Goal: Navigation & Orientation: Find specific page/section

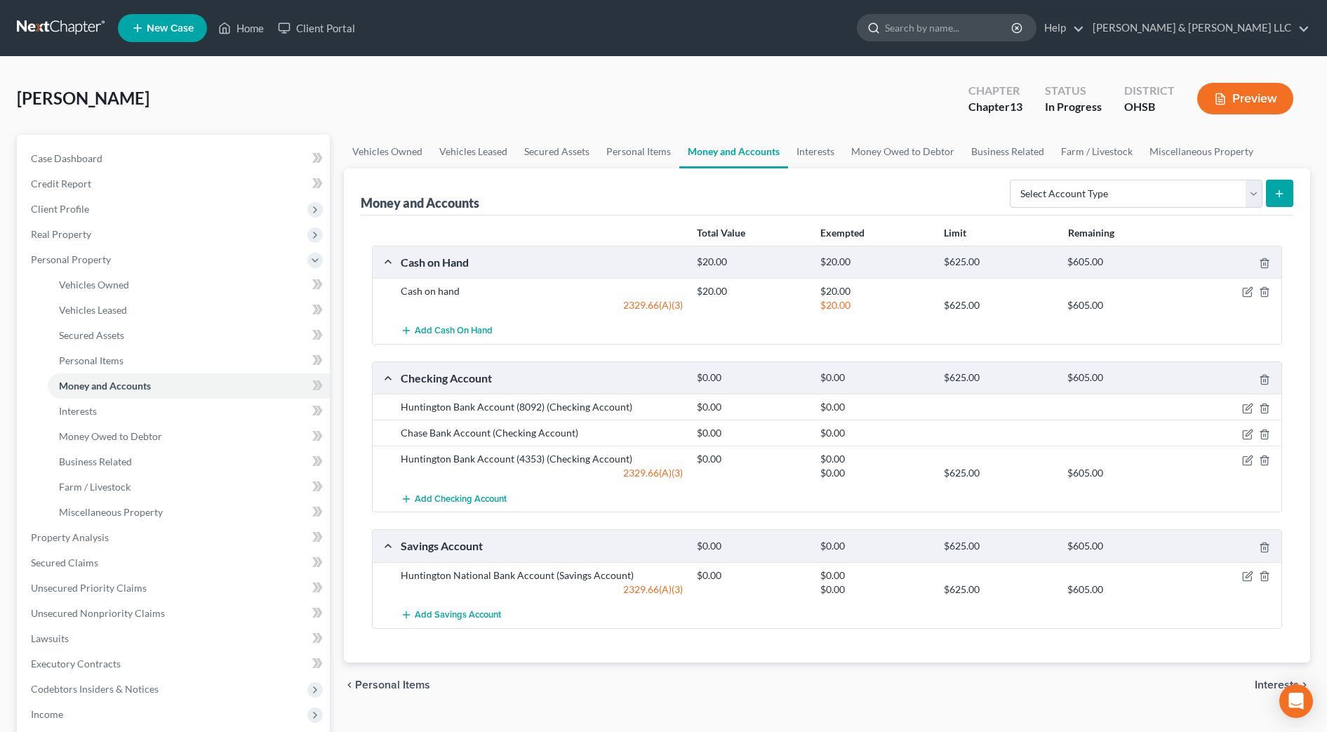
click at [974, 32] on input "search" at bounding box center [949, 28] width 128 height 26
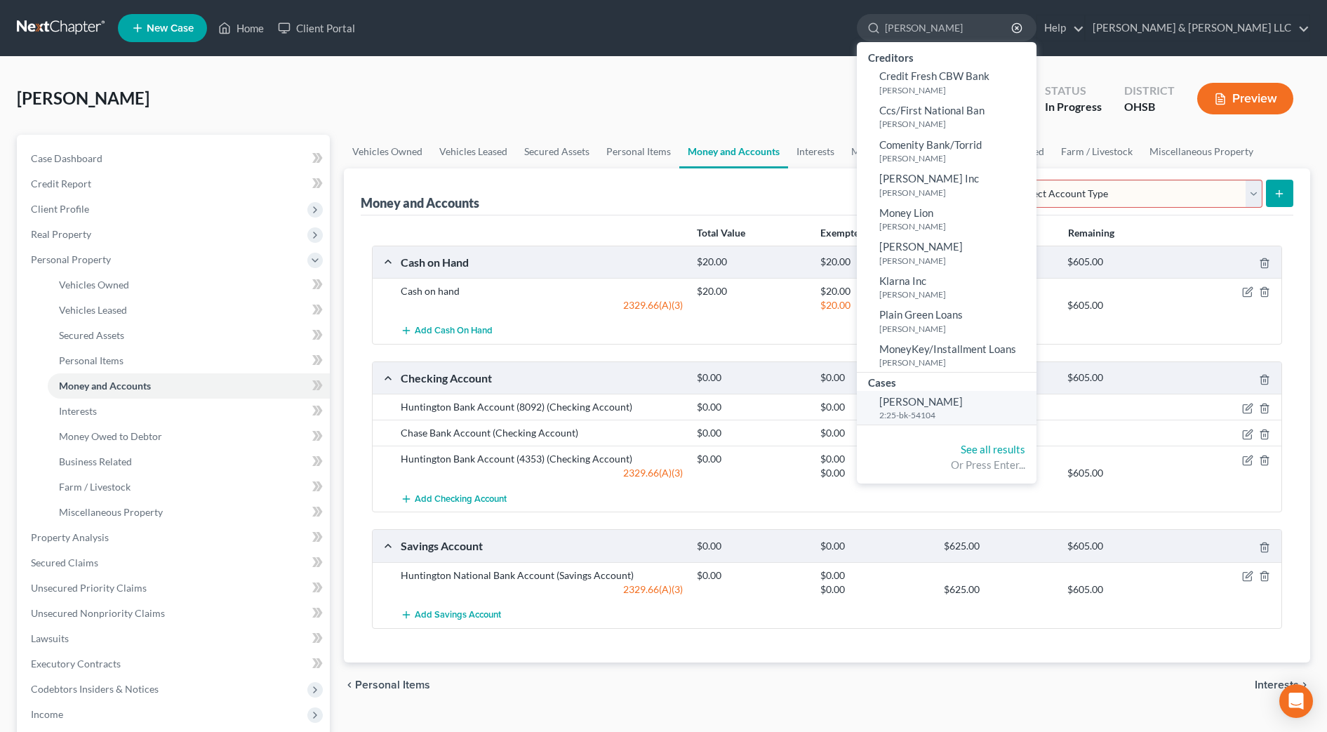
type input "[PERSON_NAME]"
click at [963, 404] on span "[PERSON_NAME]" at bounding box center [922, 401] width 84 height 13
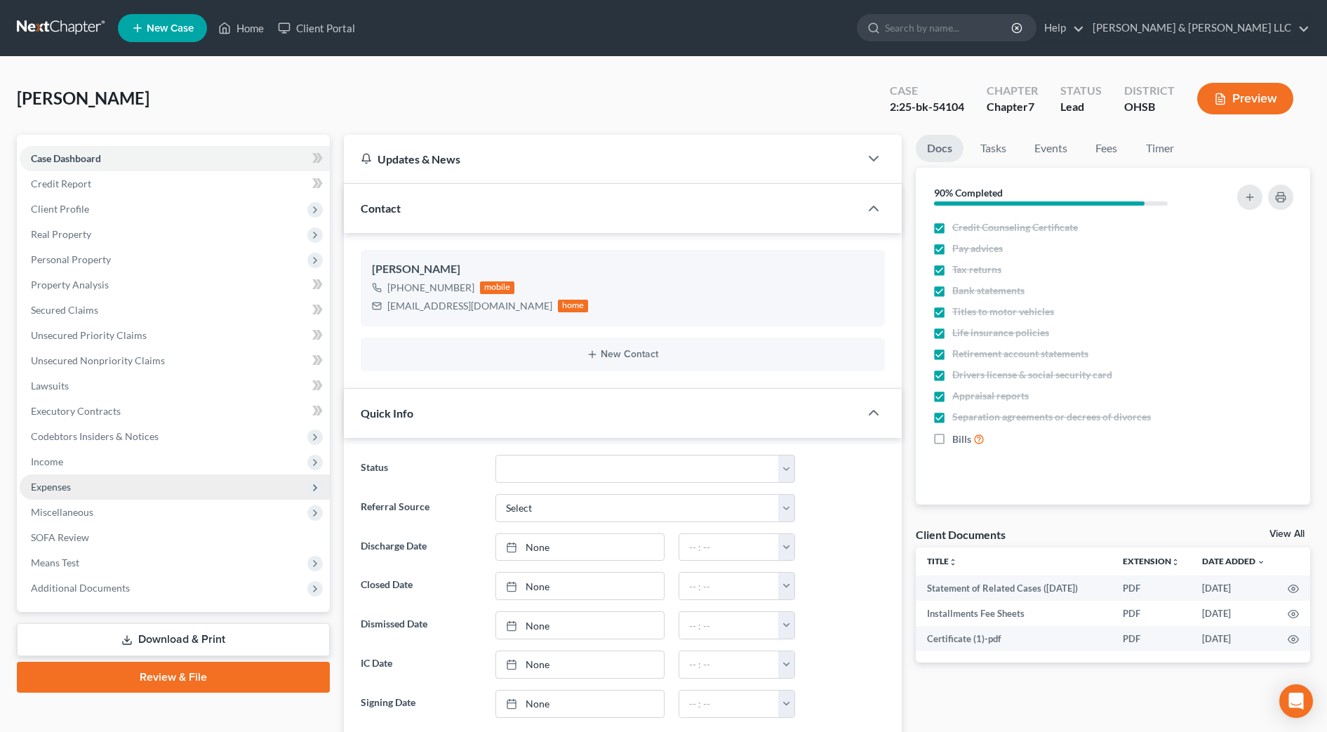
click at [53, 483] on span "Expenses" at bounding box center [51, 487] width 40 height 12
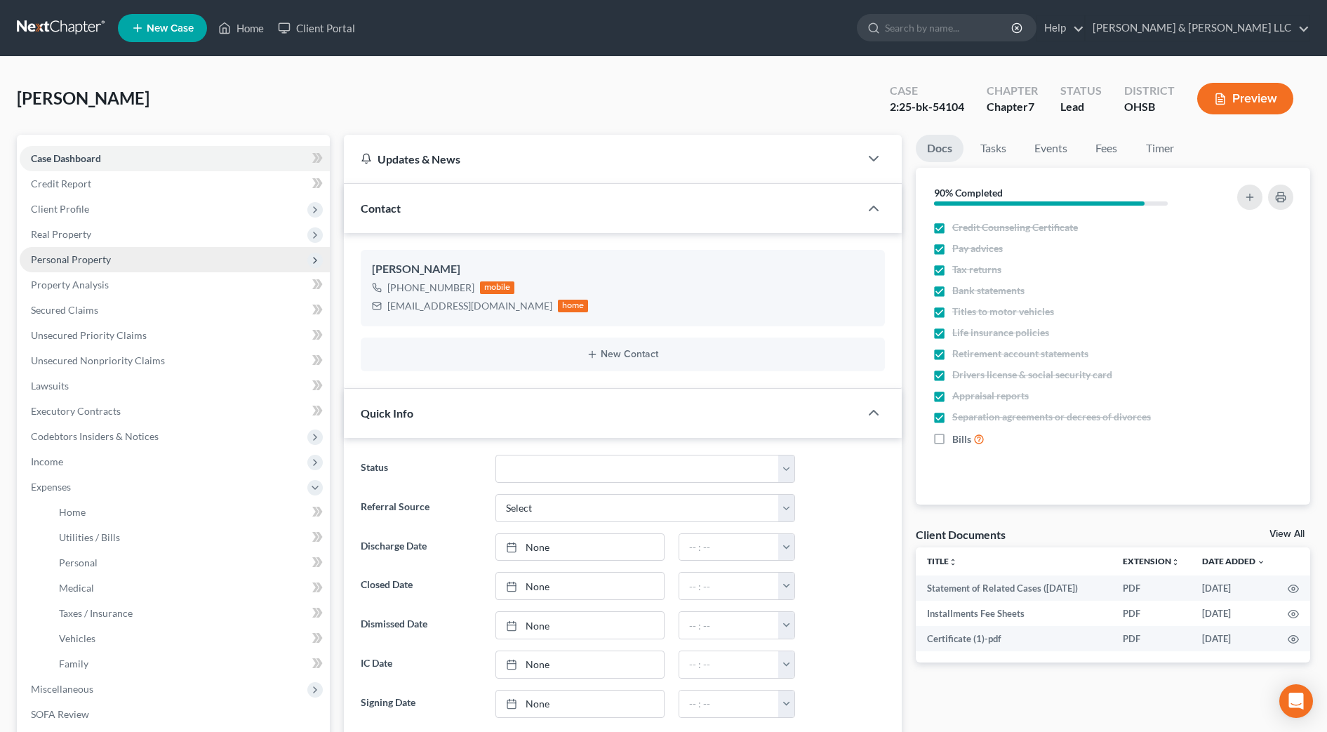
click at [69, 266] on span "Personal Property" at bounding box center [175, 259] width 310 height 25
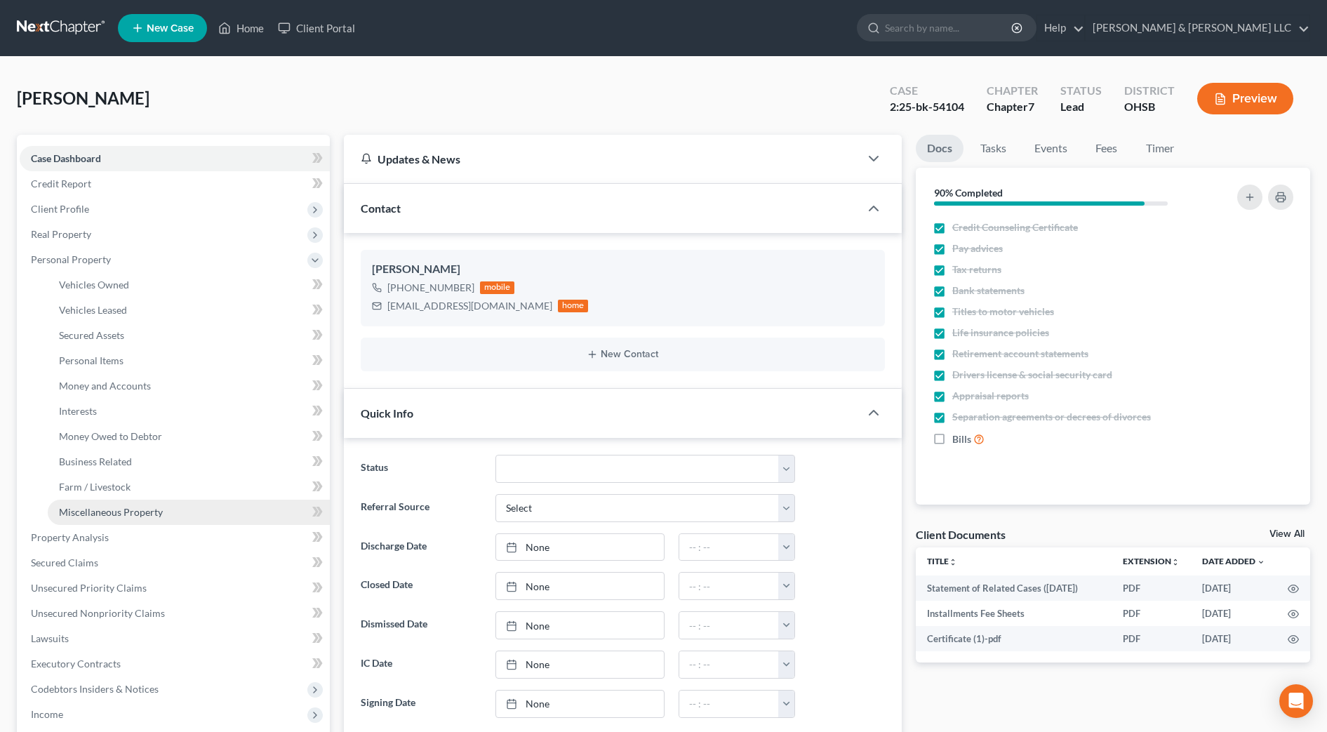
click at [118, 516] on span "Miscellaneous Property" at bounding box center [111, 512] width 104 height 12
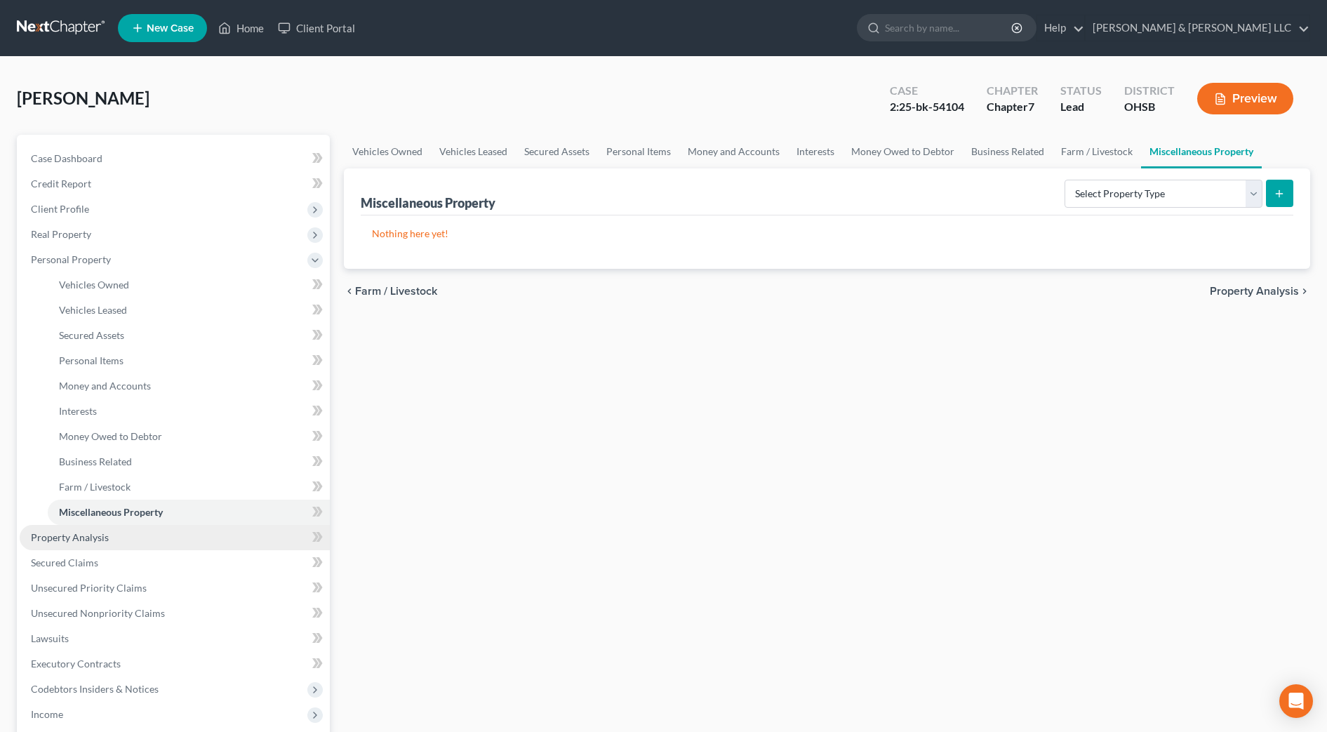
click at [111, 538] on link "Property Analysis" at bounding box center [175, 537] width 310 height 25
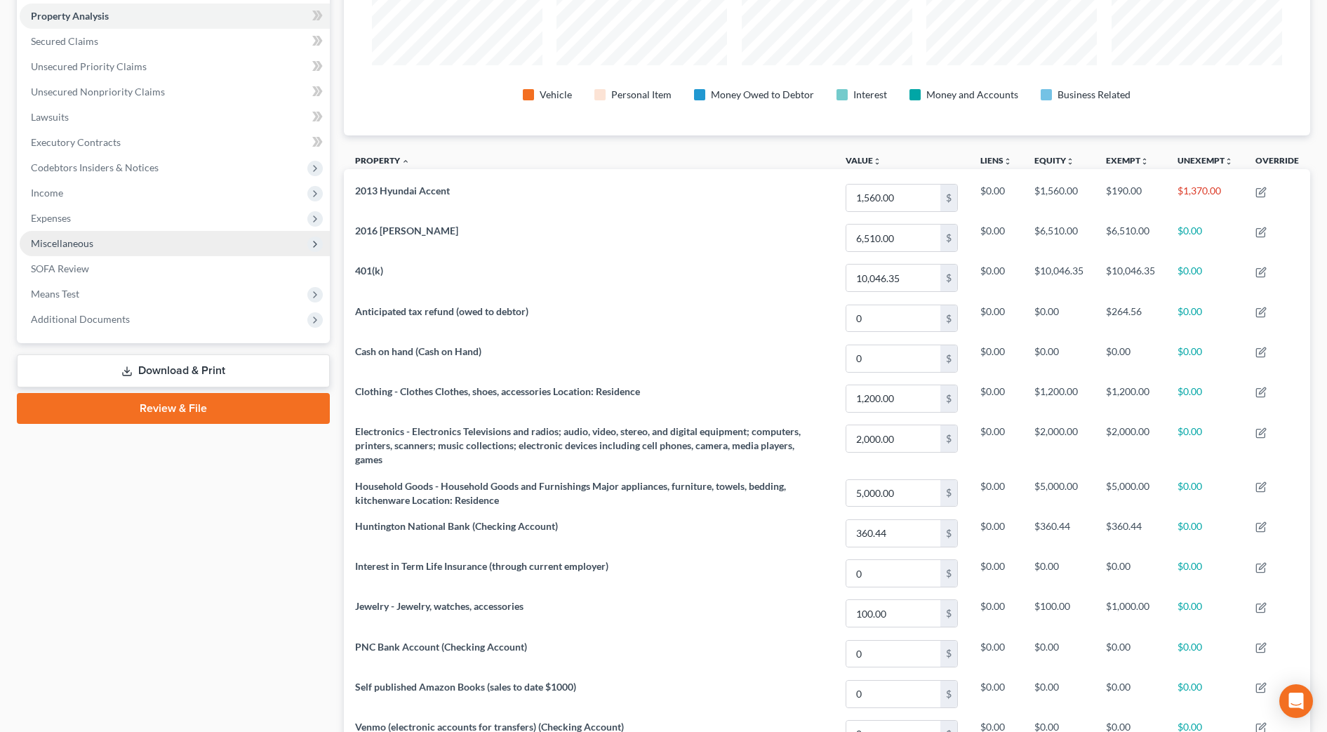
scroll to position [175, 0]
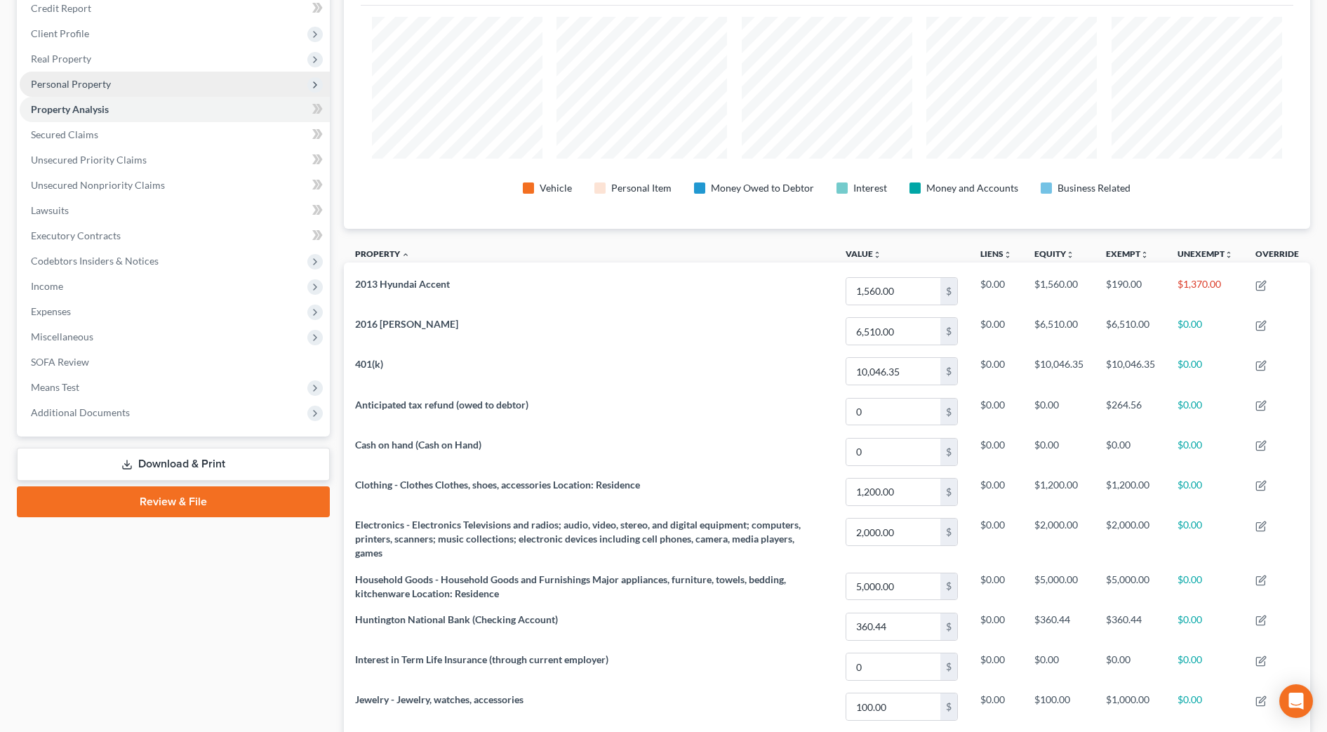
click at [39, 91] on span "Personal Property" at bounding box center [175, 84] width 310 height 25
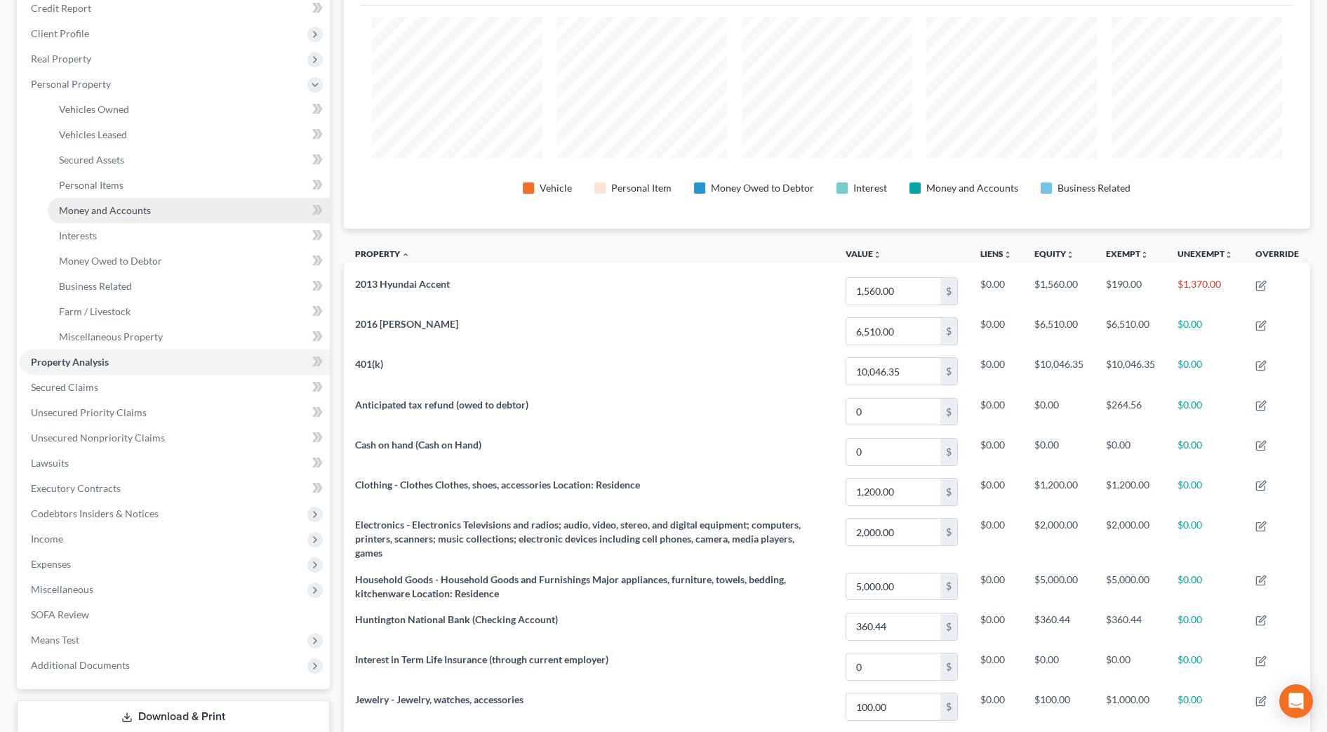
click at [87, 210] on span "Money and Accounts" at bounding box center [105, 210] width 92 height 12
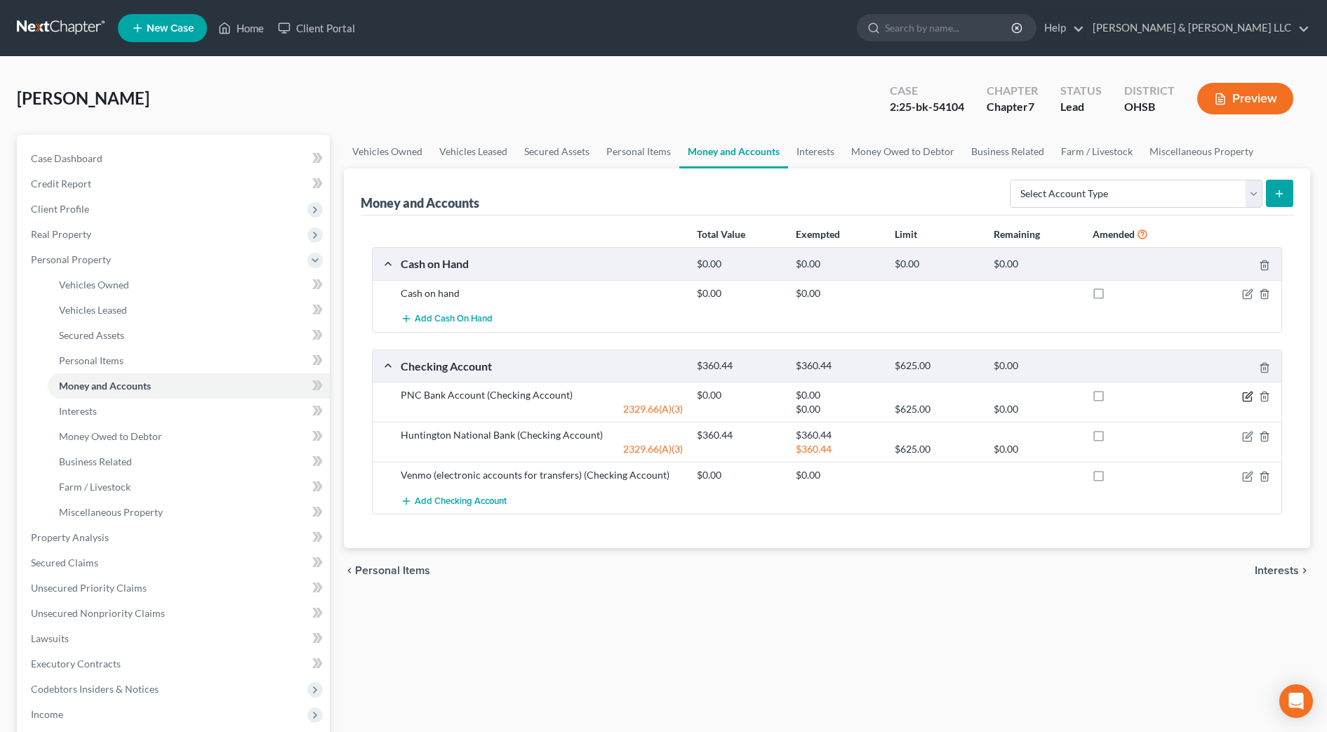
click at [1248, 399] on icon "button" at bounding box center [1247, 396] width 11 height 11
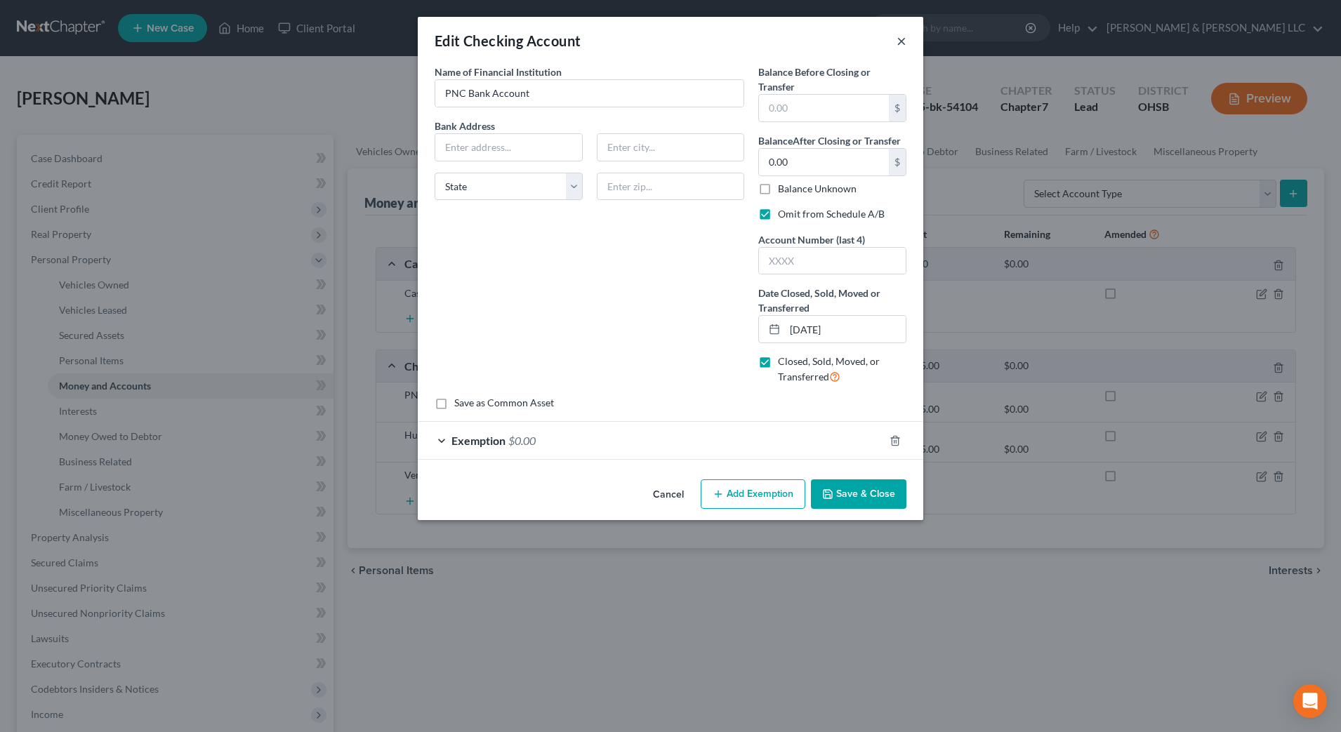
click at [898, 41] on button "×" at bounding box center [901, 40] width 10 height 17
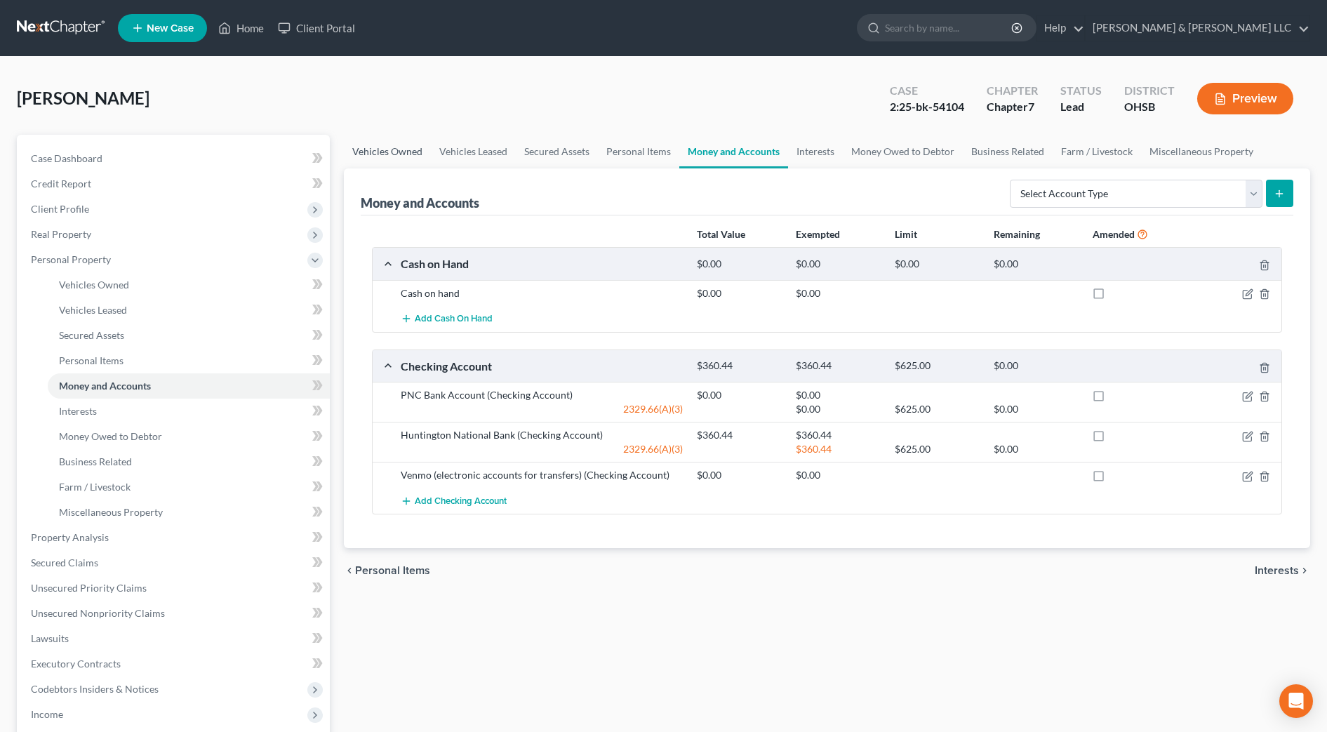
click at [408, 156] on link "Vehicles Owned" at bounding box center [387, 152] width 87 height 34
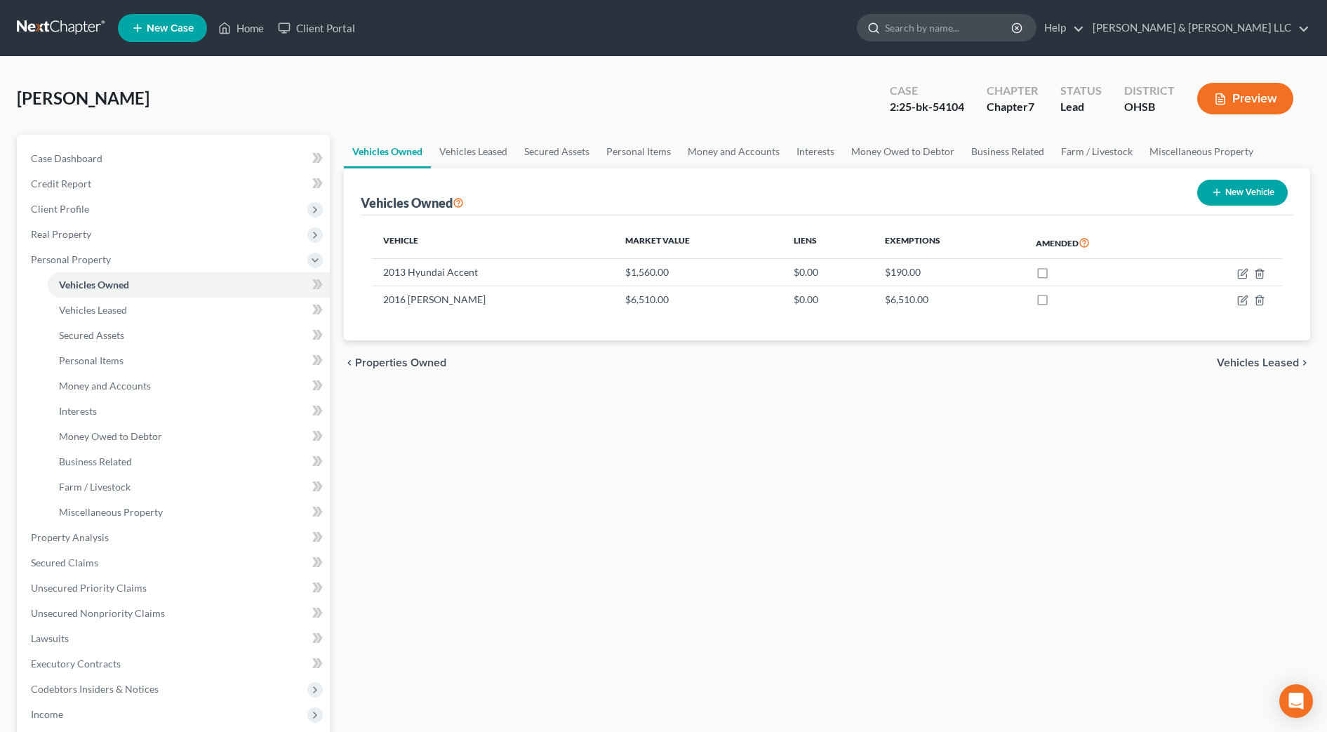
click at [1014, 26] on input "search" at bounding box center [949, 28] width 128 height 26
type input "r"
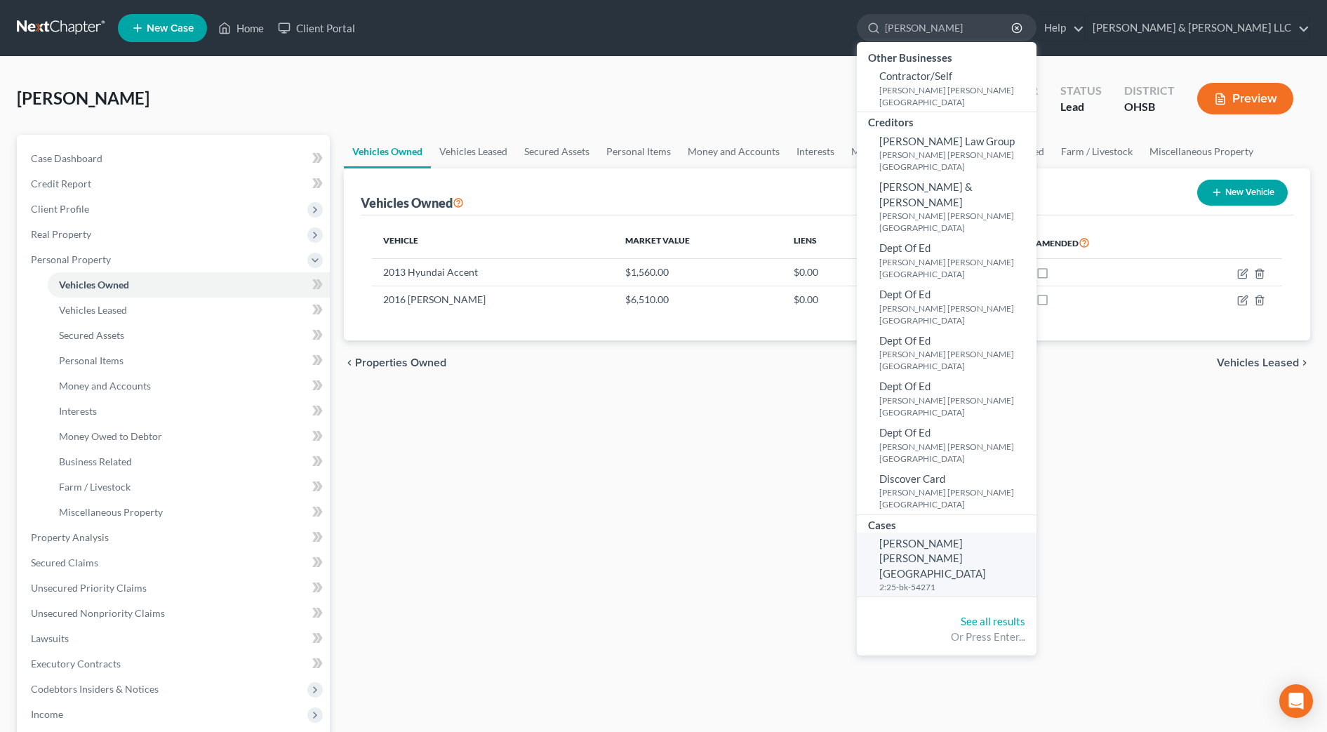
type input "[PERSON_NAME]"
click at [963, 537] on span "[PERSON_NAME] [PERSON_NAME][GEOGRAPHIC_DATA]" at bounding box center [933, 558] width 107 height 43
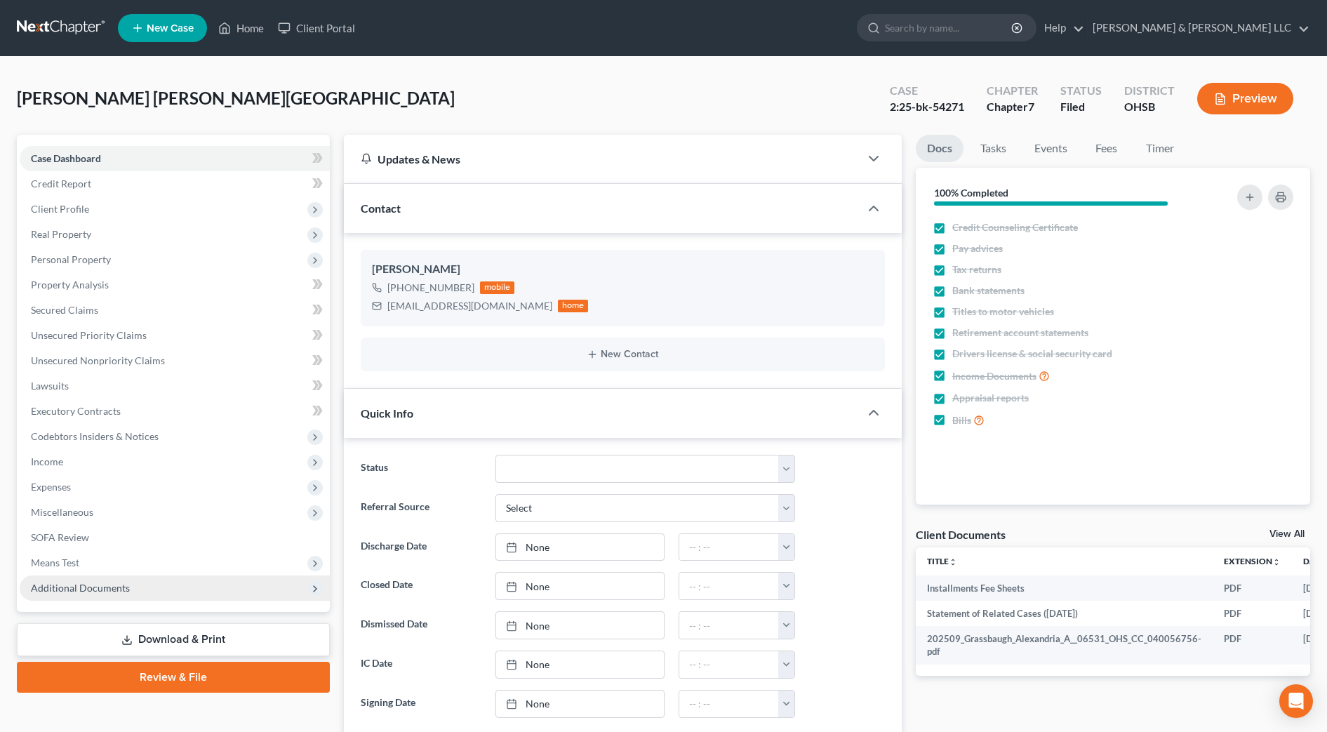
click at [81, 585] on span "Additional Documents" at bounding box center [80, 588] width 99 height 12
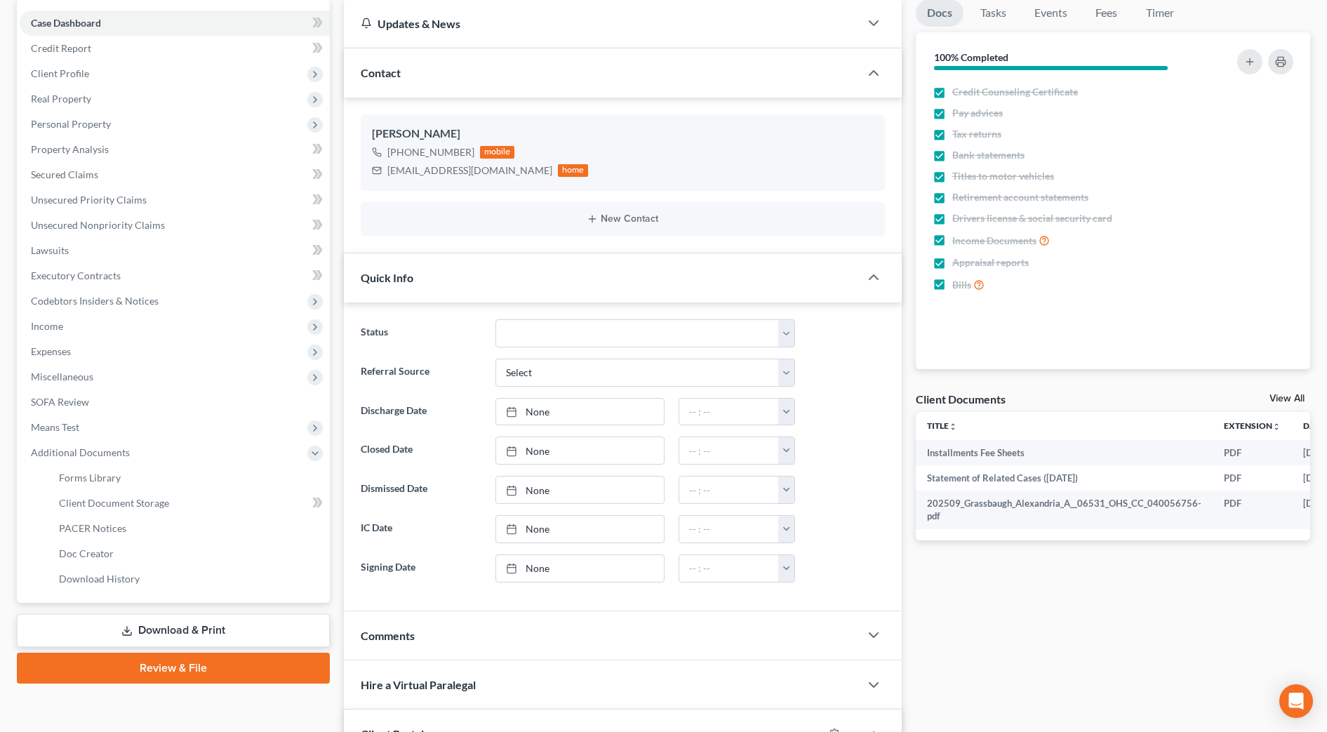
scroll to position [175, 0]
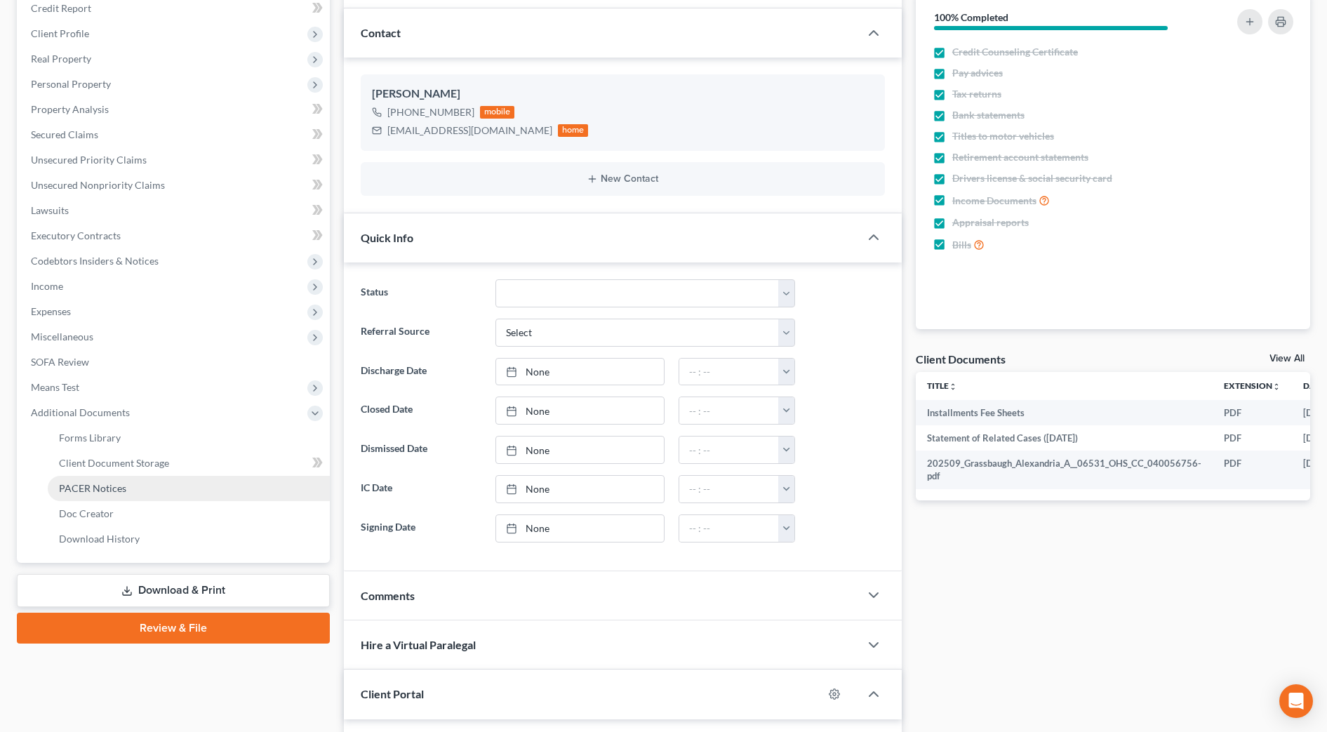
click at [142, 493] on link "PACER Notices" at bounding box center [189, 488] width 282 height 25
